Goal: Communication & Community: Answer question/provide support

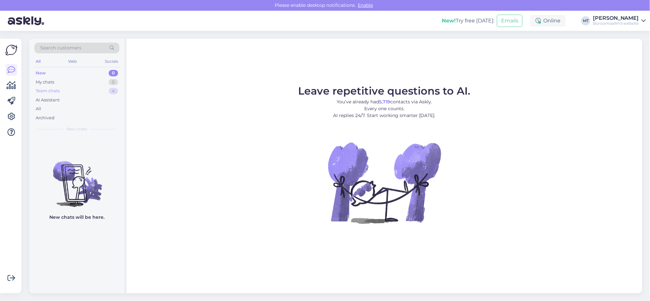
click at [45, 91] on div "Team chats" at bounding box center [48, 91] width 24 height 6
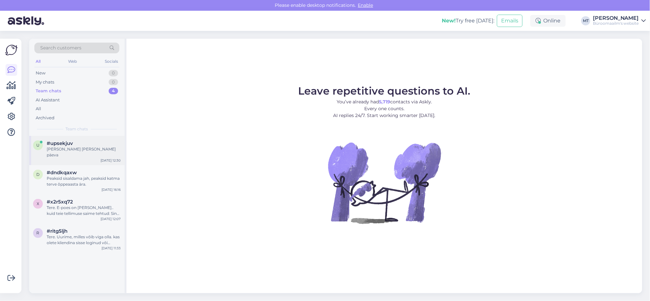
click at [67, 145] on span "#upsekjuv" at bounding box center [60, 143] width 26 height 6
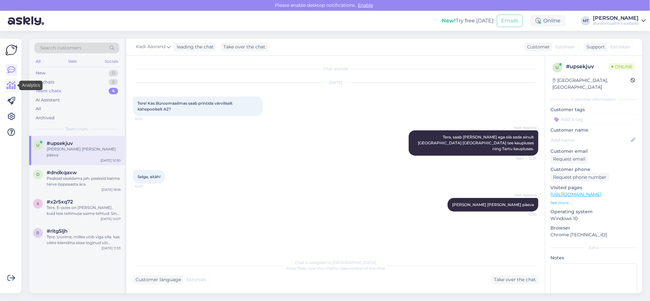
click at [12, 86] on icon at bounding box center [11, 85] width 9 height 8
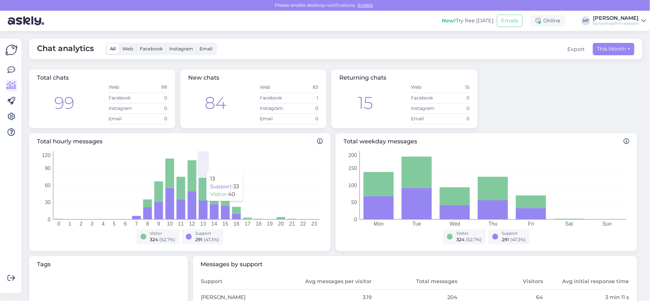
scroll to position [162, 0]
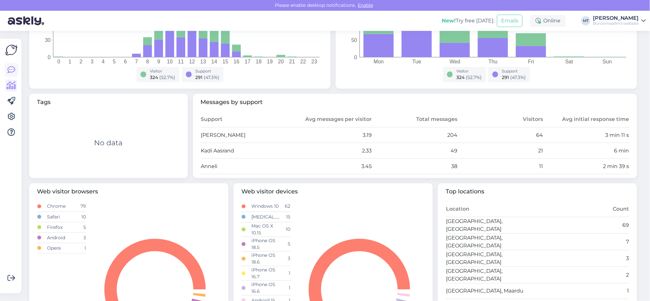
click at [13, 71] on icon at bounding box center [11, 70] width 8 height 8
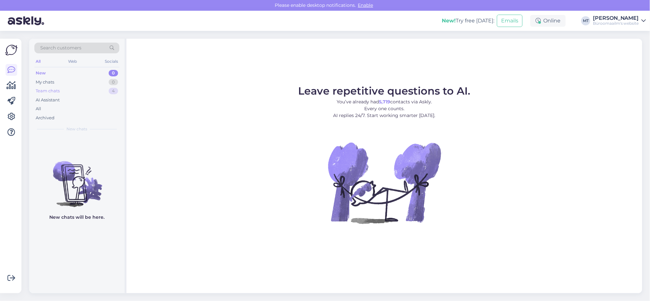
click at [49, 91] on div "Team chats" at bounding box center [48, 91] width 24 height 6
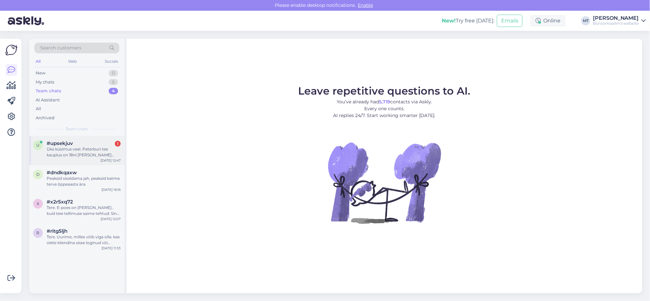
click at [53, 147] on div "Üks küsimus veel. Peterburi tee kauplus on 18ni lahti, kui jõuda kauplusesse 17…" at bounding box center [84, 152] width 74 height 12
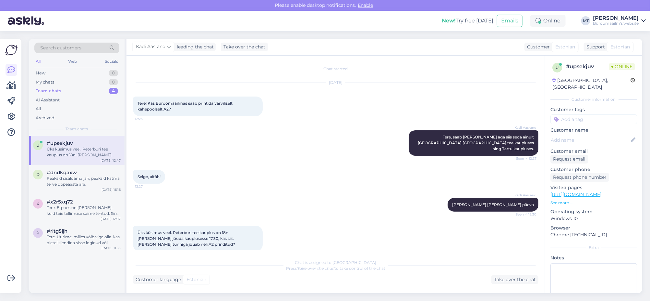
scroll to position [2, 0]
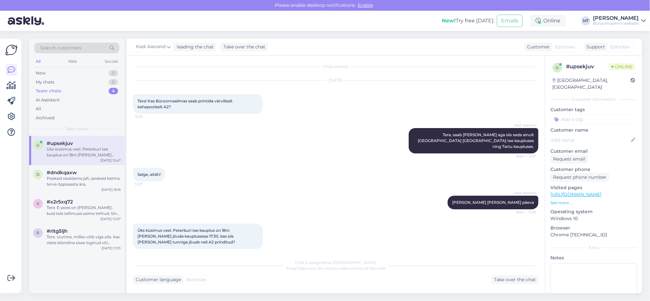
click at [90, 151] on div "Üks küsimus veel. Peterburi tee kauplus on 18ni lahti, kui jõuda kauplusesse 17…" at bounding box center [84, 152] width 74 height 12
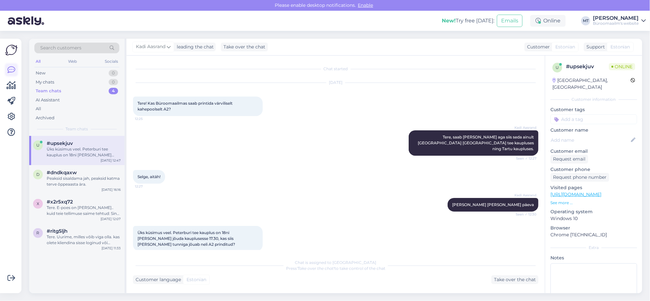
click at [11, 70] on icon at bounding box center [11, 70] width 8 height 8
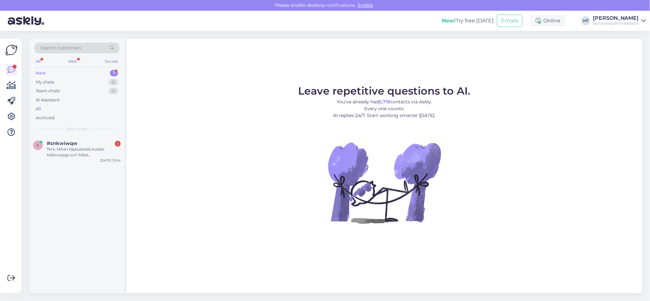
click at [40, 73] on div "New" at bounding box center [41, 73] width 10 height 6
click at [64, 146] on div "Tere, tahan täpsustada kuidas tellimusega on? Millal [PERSON_NAME] jõuab?" at bounding box center [84, 152] width 74 height 12
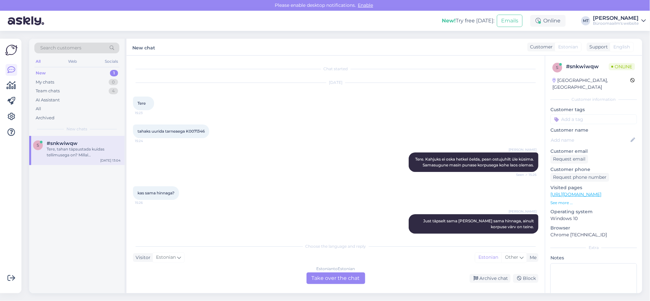
scroll to position [1429, 0]
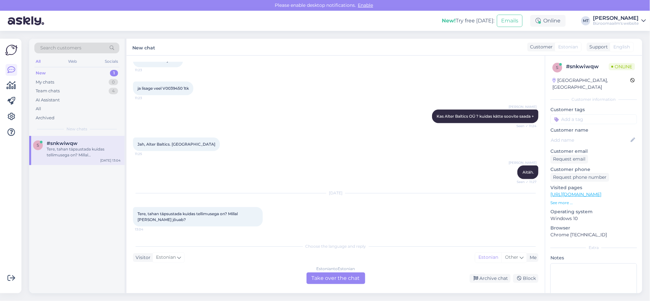
click at [336, 282] on div "Estonian to Estonian Take over the chat" at bounding box center [336, 278] width 59 height 12
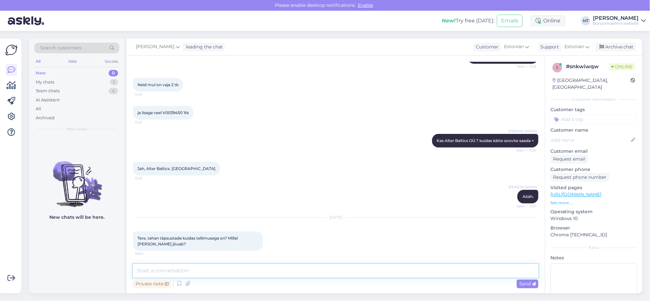
click at [200, 271] on textarea at bounding box center [336, 271] width 406 height 14
type textarea "Tere. Palun täpsustage, millise tellimusega on tegu, number ?"
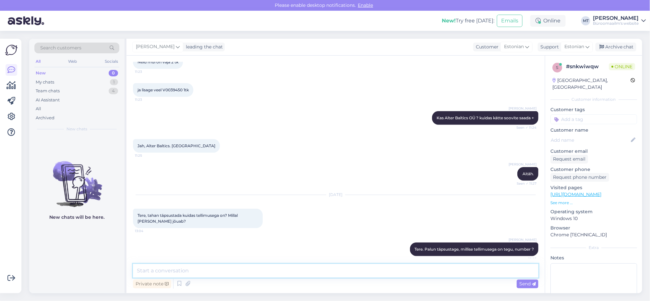
scroll to position [1438, 0]
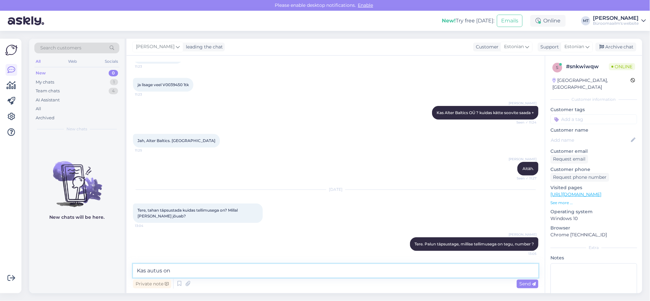
click at [150, 274] on textarea "Kas autus on" at bounding box center [336, 271] width 406 height 14
click at [150, 272] on textarea "Kas autus on" at bounding box center [336, 271] width 406 height 14
click at [201, 271] on textarea "Kas asutus on" at bounding box center [336, 271] width 406 height 14
drag, startPoint x: 196, startPoint y: 275, endPoint x: 128, endPoint y: 276, distance: 68.5
click at [128, 276] on div "Chat started [DATE] Tere 15:23 tahaks uurida tarneaega K0071346 15:24 [PERSON_N…" at bounding box center [336, 174] width 419 height 237
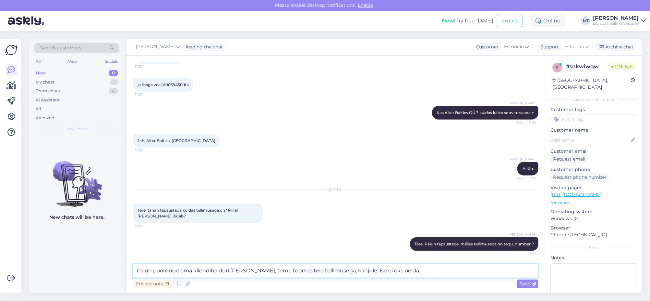
paste textarea "Viive [PERSON_NAME] juhataja Mob: [PHONE_NUMBER] [EMAIL_ADDRESS][DOMAIN_NAME]"
type textarea "Palun pöörduge oma kliendihalduri [PERSON_NAME], teme tegeles teie tellimusega,…"
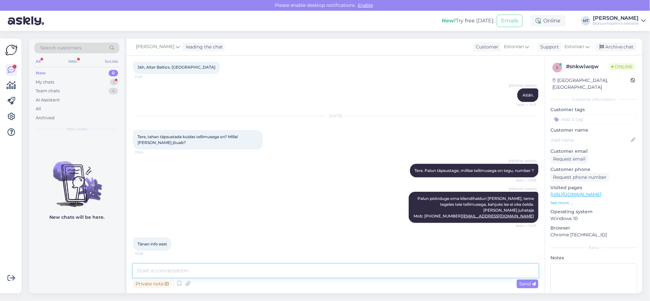
scroll to position [1517, 0]
type textarea "Aitäh."
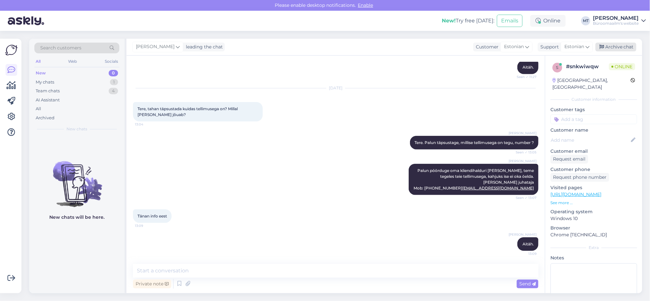
click at [621, 44] on div "Archive chat" at bounding box center [616, 47] width 41 height 9
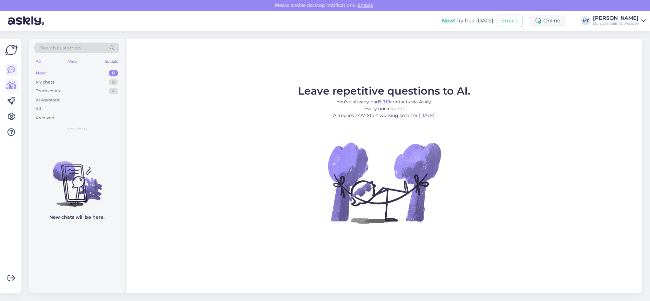
click at [11, 87] on icon at bounding box center [11, 85] width 9 height 8
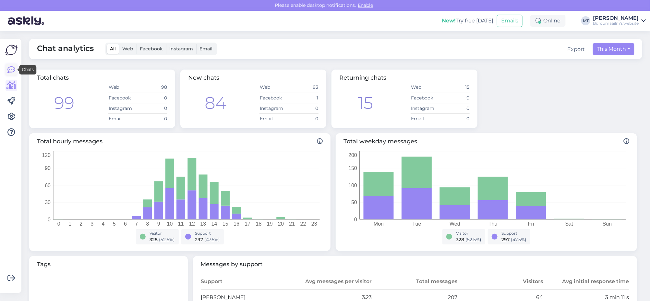
click at [14, 68] on icon at bounding box center [11, 70] width 8 height 8
